Goal: Communication & Community: Participate in discussion

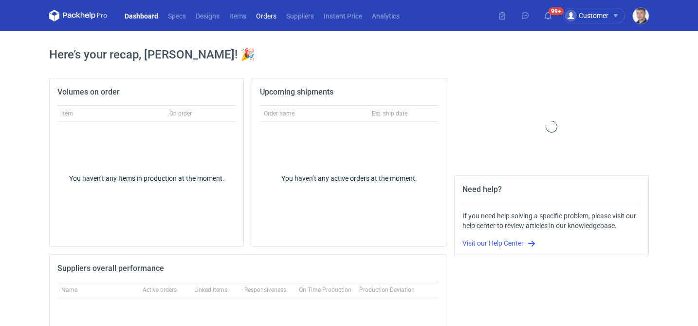
click at [264, 16] on link "Orders" at bounding box center [266, 16] width 30 height 12
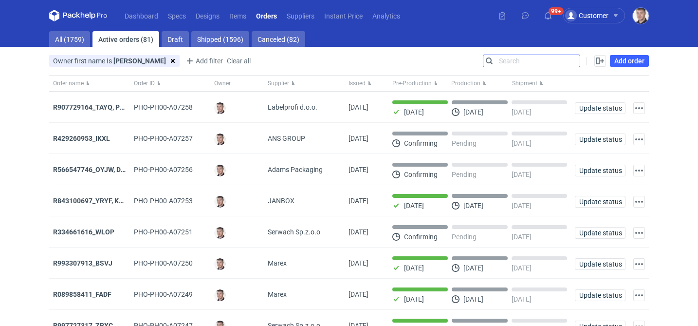
click at [570, 64] on input "Search" at bounding box center [531, 61] width 96 height 12
paste input "R843100697"
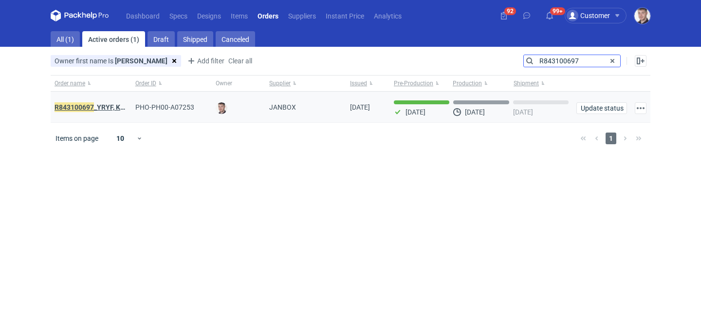
type input "R843100697"
click at [91, 103] on em "R843100697" at bounding box center [74, 107] width 39 height 11
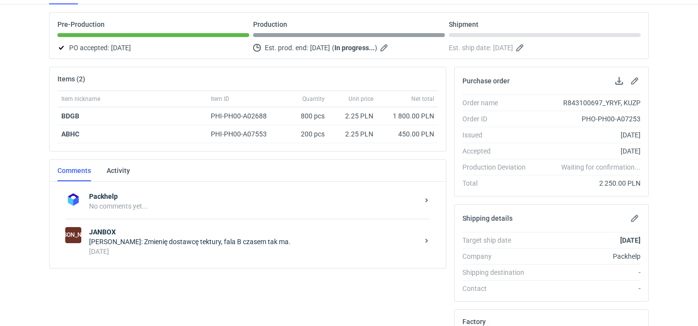
scroll to position [85, 0]
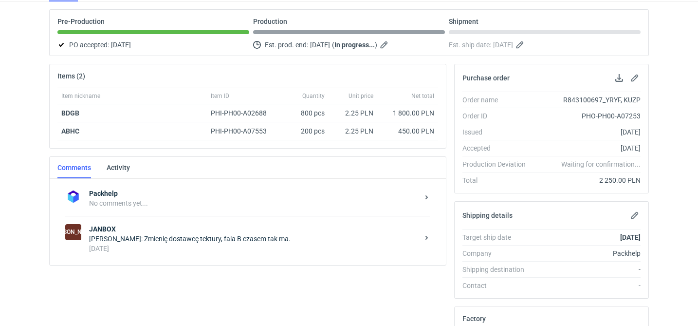
click at [178, 233] on strong "JANBOX" at bounding box center [253, 229] width 329 height 10
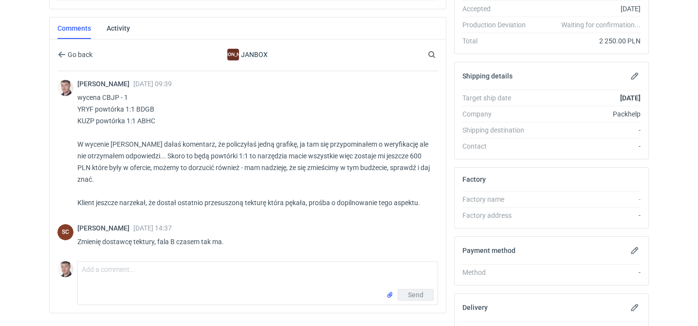
scroll to position [281, 0]
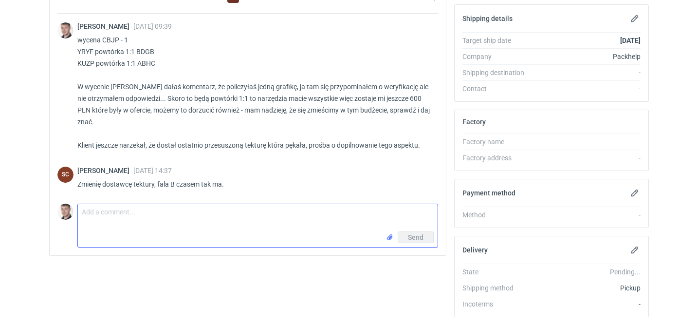
click at [147, 220] on textarea "Comment message" at bounding box center [258, 217] width 360 height 27
type textarea "Uda się może coś urwać z zaproponowanego terminu?"
